Goal: Navigation & Orientation: Go to known website

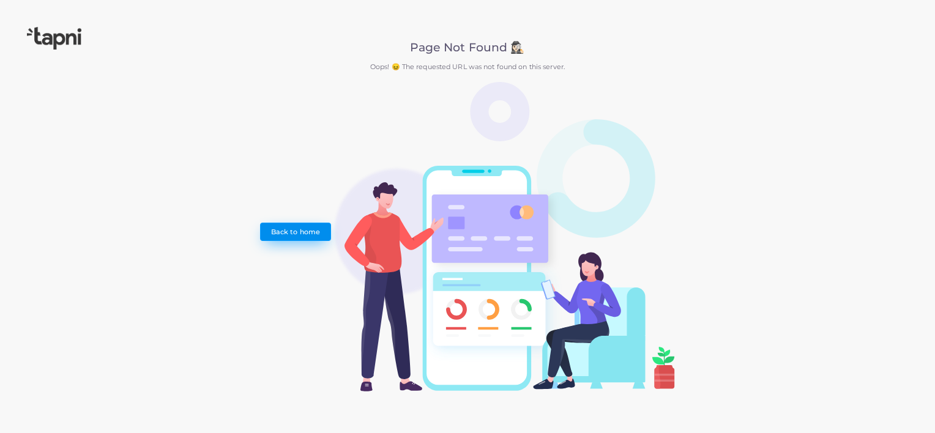
click at [281, 233] on link "Back to home" at bounding box center [295, 232] width 70 height 18
